Goal: Task Accomplishment & Management: Complete application form

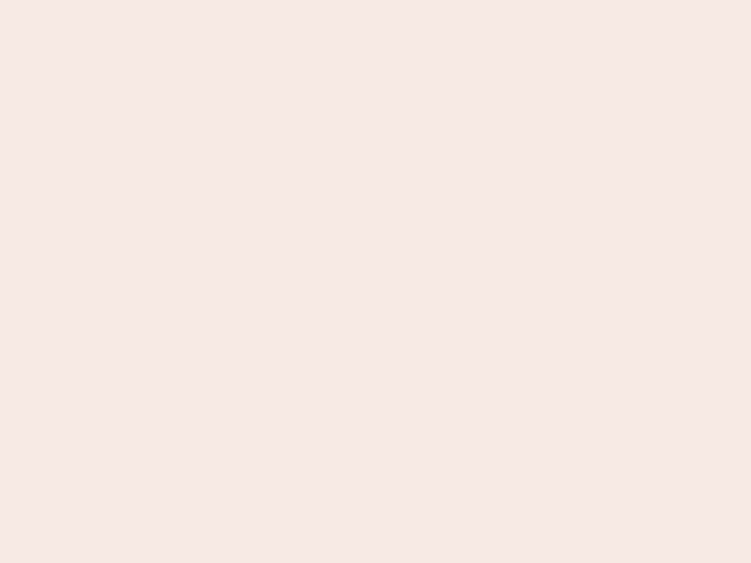
click at [375, 281] on nb-app "Almost there Thank you for registering for Newbook. Your account is under revie…" at bounding box center [375, 281] width 751 height 563
click at [375, 0] on nb-app "Almost there Thank you for registering for Newbook. Your account is under revie…" at bounding box center [375, 281] width 751 height 563
click at [401, 0] on nb-app "Almost there Thank you for registering for Newbook. Your account is under revie…" at bounding box center [375, 281] width 751 height 563
click at [375, 281] on nb-app "Almost there Thank you for registering for Newbook. Your account is under revie…" at bounding box center [375, 281] width 751 height 563
click at [375, 0] on nb-app "Almost there Thank you for registering for Newbook. Your account is under revie…" at bounding box center [375, 281] width 751 height 563
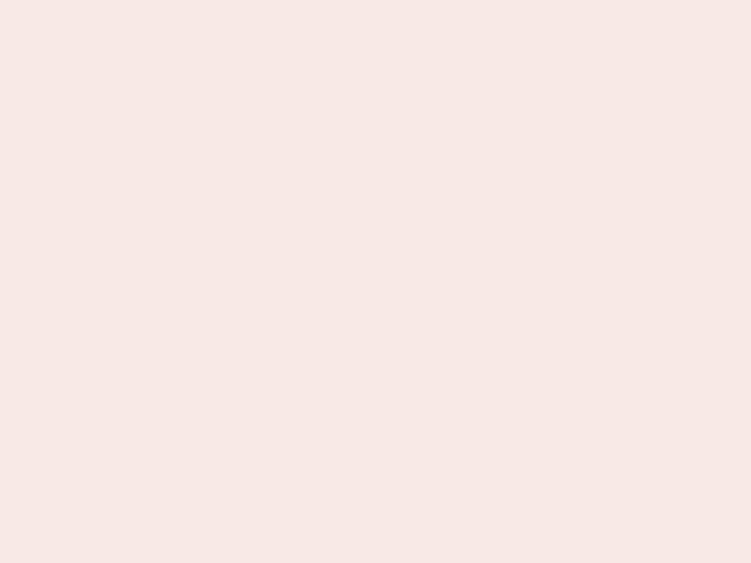
click at [262, 0] on nb-app "Almost there Thank you for registering for Newbook. Your account is under revie…" at bounding box center [375, 281] width 751 height 563
click at [375, 281] on nb-app "Almost there Thank you for registering for Newbook. Your account is under revie…" at bounding box center [375, 281] width 751 height 563
click at [375, 0] on nb-app "Almost there Thank you for registering for Newbook. Your account is under revie…" at bounding box center [375, 281] width 751 height 563
click at [262, 0] on nb-app "Almost there Thank you for registering for Newbook. Your account is under revie…" at bounding box center [375, 281] width 751 height 563
click at [375, 281] on nb-app "Almost there Thank you for registering for Newbook. Your account is under revie…" at bounding box center [375, 281] width 751 height 563
